Goal: Information Seeking & Learning: Learn about a topic

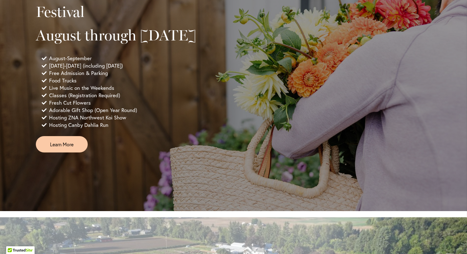
scroll to position [429, 0]
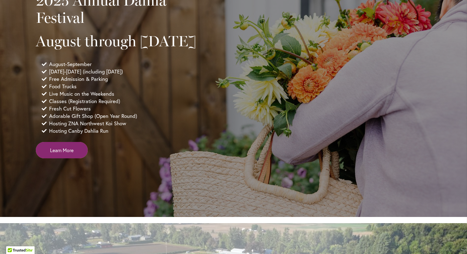
click at [58, 154] on span "Learn More" at bounding box center [61, 150] width 23 height 7
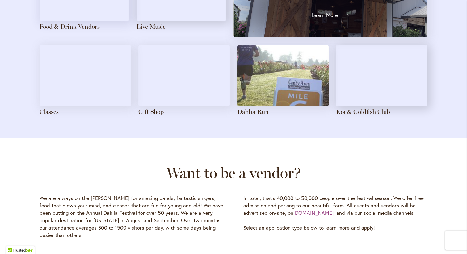
scroll to position [746, 0]
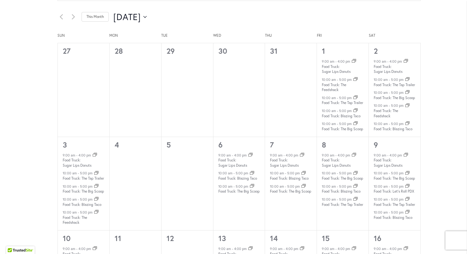
scroll to position [347, 0]
click at [72, 16] on icon "Next month" at bounding box center [73, 17] width 3 height 6
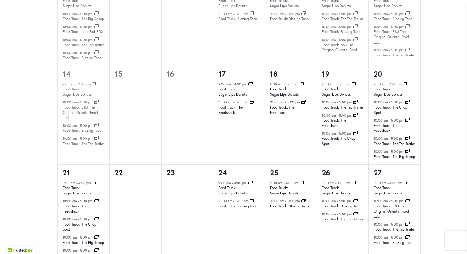
scroll to position [558, 0]
click at [405, 139] on rect at bounding box center [406, 138] width 3 height 2
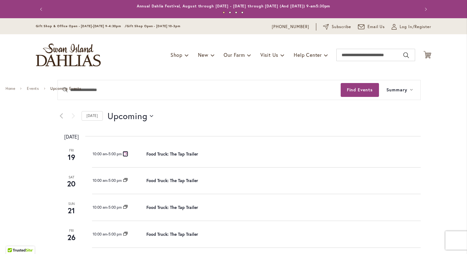
click at [127, 153] on icon "Event Series" at bounding box center [125, 154] width 4 height 4
click at [145, 155] on div "10:00 am - 5:00 pm Event Series" at bounding box center [120, 154] width 54 height 7
click at [155, 152] on link "Food Truck: The Tap Trailer" at bounding box center [172, 154] width 52 height 6
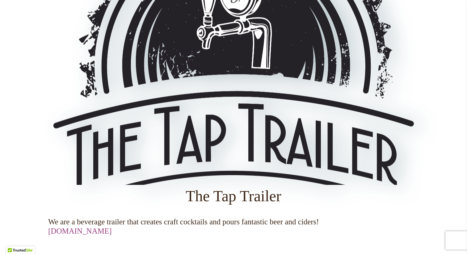
scroll to position [608, 0]
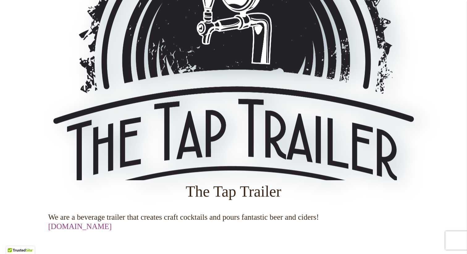
click at [112, 229] on link "[DOMAIN_NAME]" at bounding box center [80, 226] width 64 height 8
